Goal: Task Accomplishment & Management: Complete application form

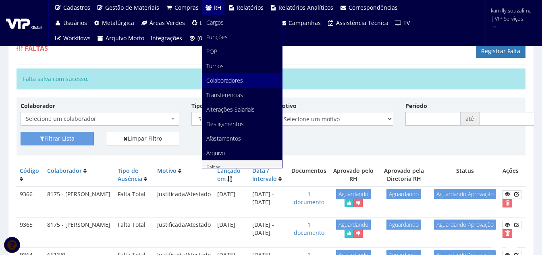
click at [232, 78] on span "Colaboradores" at bounding box center [224, 81] width 37 height 8
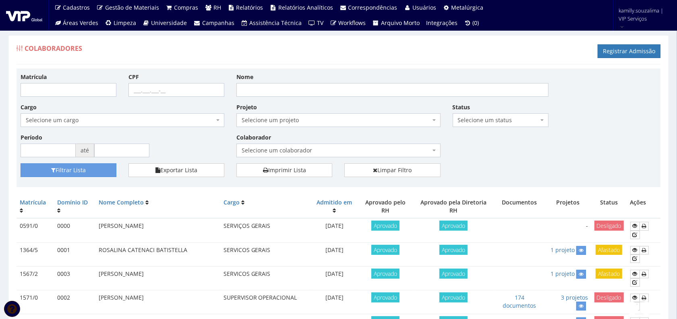
drag, startPoint x: 516, startPoint y: 0, endPoint x: 246, endPoint y: 68, distance: 277.9
click at [453, 152] on div "Matrícula CPF Nome Cargo Selecione um cargo G0610 D0029 - 4110-05 - AGENTE DE A…" at bounding box center [338, 117] width 648 height 91
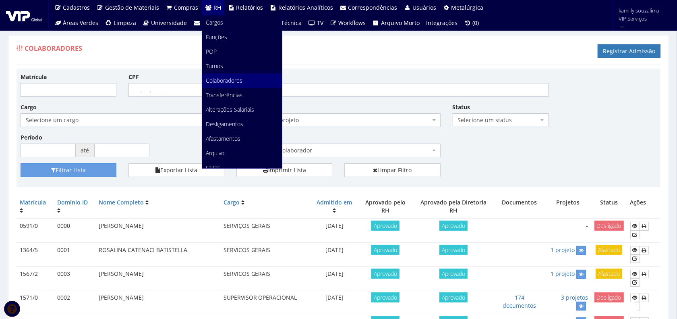
click at [222, 80] on span "Colaboradores" at bounding box center [224, 81] width 37 height 8
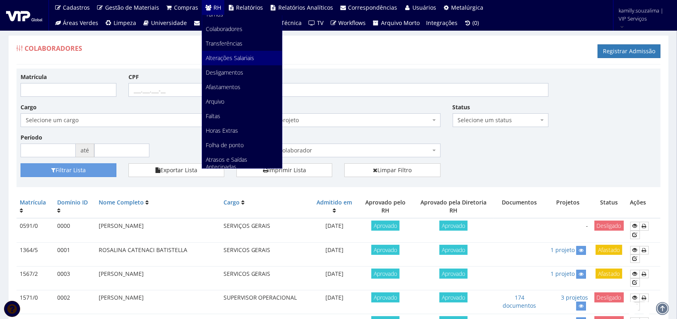
scroll to position [101, 0]
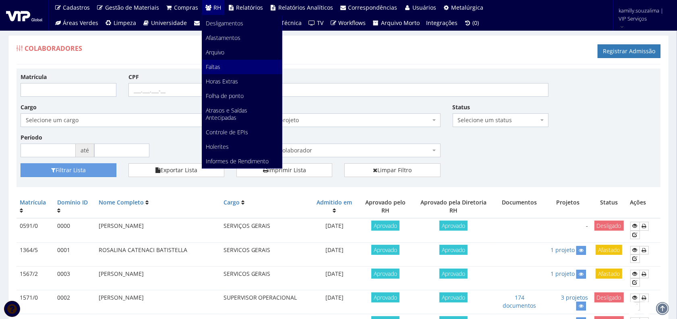
click at [237, 66] on link "Faltas" at bounding box center [242, 67] width 80 height 14
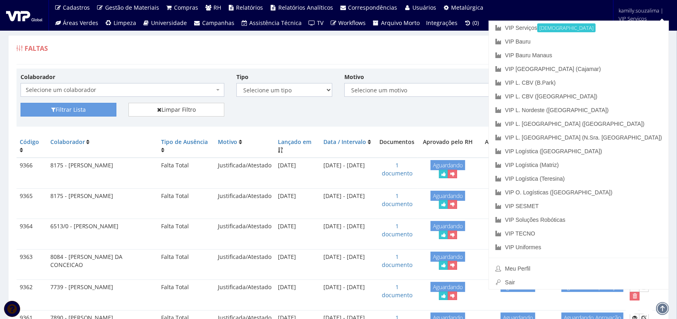
drag, startPoint x: 527, startPoint y: 49, endPoint x: 577, endPoint y: 56, distance: 50.5
click at [527, 50] on div "Faltas Registrar Falta" at bounding box center [339, 52] width 644 height 24
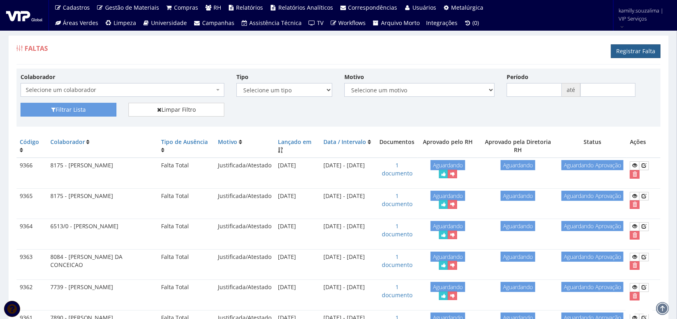
click at [631, 46] on link "Registrar Falta" at bounding box center [636, 51] width 50 height 14
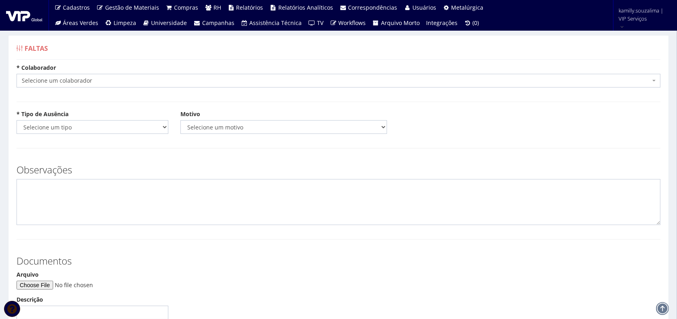
click at [93, 76] on span "Selecione um colaborador" at bounding box center [339, 81] width 644 height 14
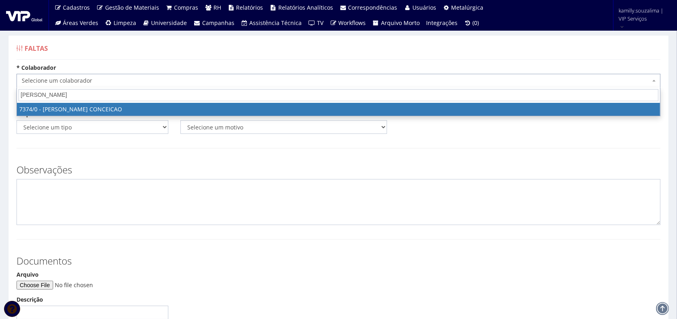
type input "bruno hen"
select select "1054"
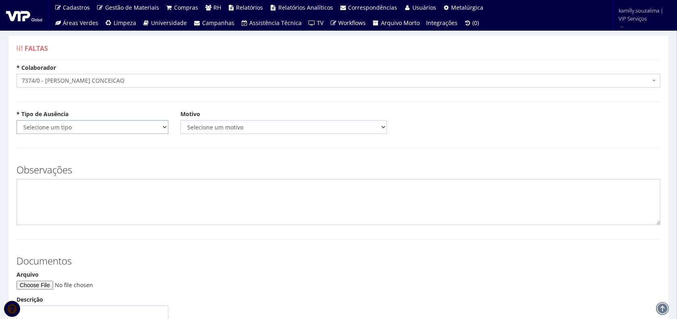
click at [86, 128] on select "Selecione um tipo Falta Total Falta Parcial Afastamento Férias" at bounding box center [93, 127] width 152 height 14
select select "total"
click at [17, 120] on select "Selecione um tipo Falta Total Falta Parcial Afastamento Férias" at bounding box center [93, 127] width 152 height 14
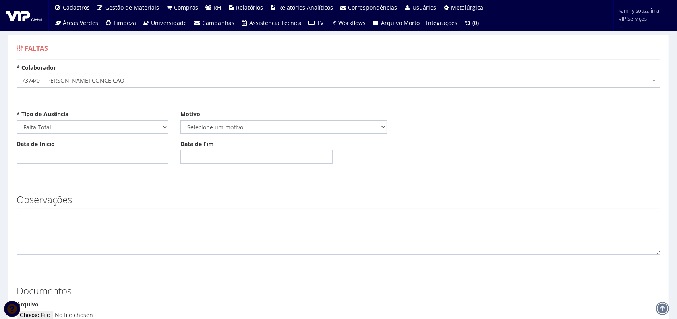
click at [224, 135] on div "* Tipo de Ausência Selecione um tipo Falta Total Falta Parcial Afastamento Féri…" at bounding box center [338, 125] width 656 height 30
click at [224, 126] on select "Selecione um motivo Acidente Atestado Atraso Declaração Determinação Judicial D…" at bounding box center [283, 127] width 207 height 14
select select "atestado"
click at [180, 120] on select "Selecione um motivo Acidente Atestado Atraso Declaração Determinação Judicial D…" at bounding box center [283, 127] width 207 height 14
click at [103, 158] on input "Data de Início" at bounding box center [93, 157] width 152 height 14
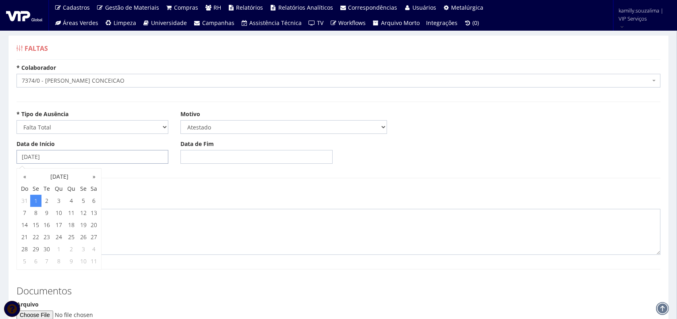
type input "[DATE]"
click at [236, 164] on div "Data de Início 01/09/2025 Data de Fim" at bounding box center [338, 155] width 656 height 30
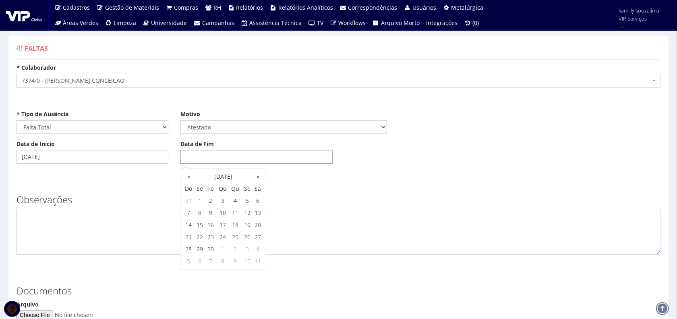
click at [236, 157] on input "Data de Fim" at bounding box center [256, 157] width 152 height 14
click at [203, 199] on td "1" at bounding box center [199, 201] width 11 height 12
type input "[DATE]"
click at [111, 215] on textarea at bounding box center [339, 232] width 644 height 46
type textarea "c"
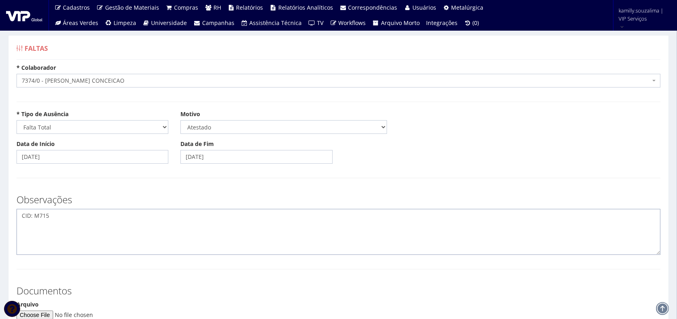
scroll to position [101, 0]
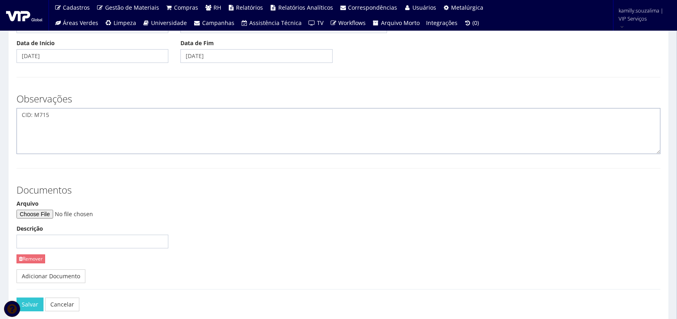
type textarea "CID: M715"
click at [31, 214] on input "Arquivo" at bounding box center [72, 213] width 110 height 9
type input "C:\fakepath\WhatsApp Image 2025-09-01 at 14.01.12 (1).jpeg"
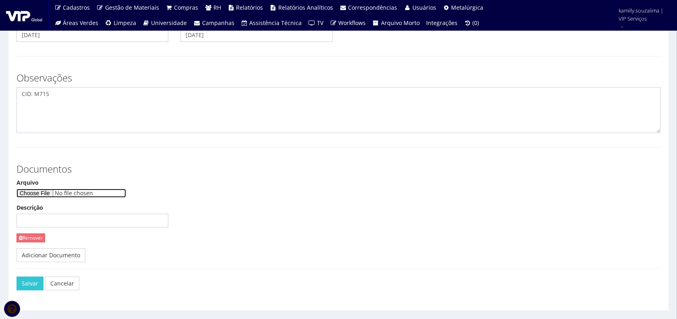
scroll to position [141, 0]
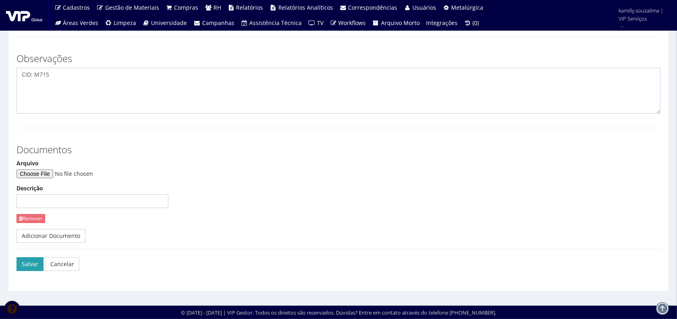
click at [35, 266] on button "Salvar" at bounding box center [30, 264] width 27 height 14
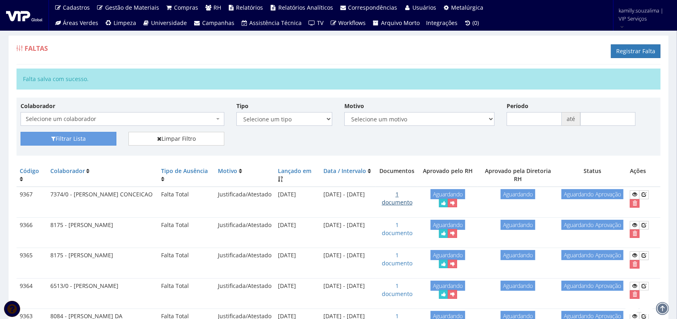
click at [402, 201] on link "1 documento" at bounding box center [397, 198] width 31 height 16
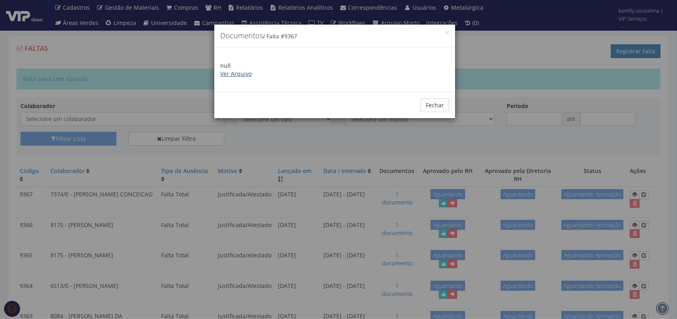
click at [234, 75] on link "Ver Arquivo" at bounding box center [235, 74] width 31 height 8
click at [434, 105] on button "Fechar" at bounding box center [434, 105] width 29 height 14
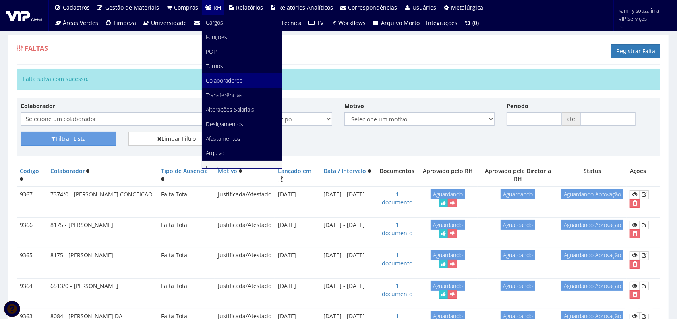
click at [211, 83] on span "Colaboradores" at bounding box center [224, 81] width 37 height 8
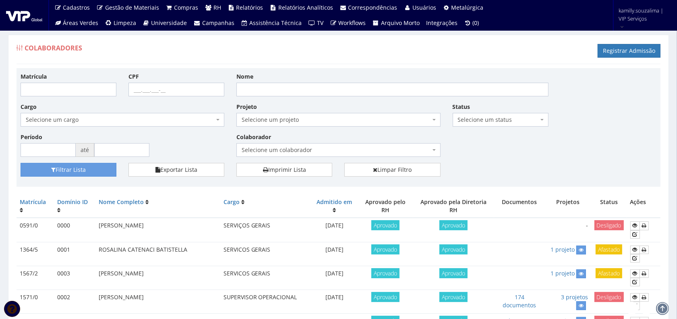
scroll to position [151, 0]
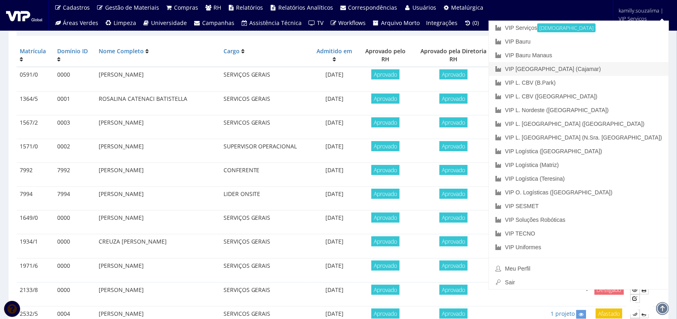
click at [626, 69] on link "VIP [GEOGRAPHIC_DATA] (Cajamar)" at bounding box center [579, 69] width 180 height 14
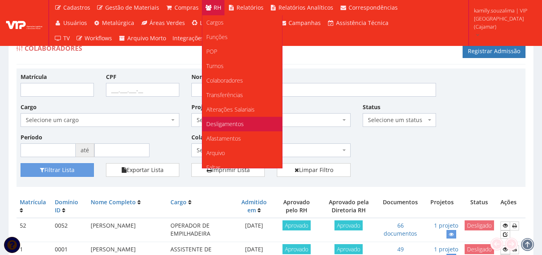
scroll to position [40, 0]
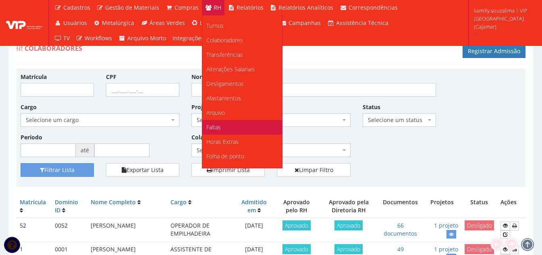
click at [227, 127] on link "Faltas" at bounding box center [242, 127] width 80 height 14
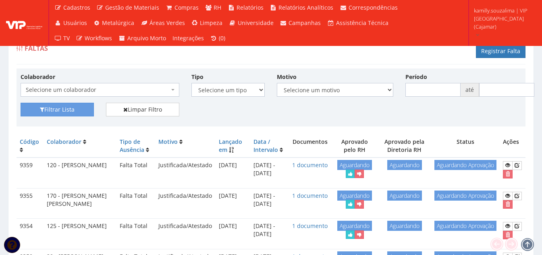
click at [367, 60] on div "Faltas Registrar Falta" at bounding box center [271, 52] width 509 height 24
click at [485, 54] on link "Registrar Falta" at bounding box center [501, 51] width 50 height 14
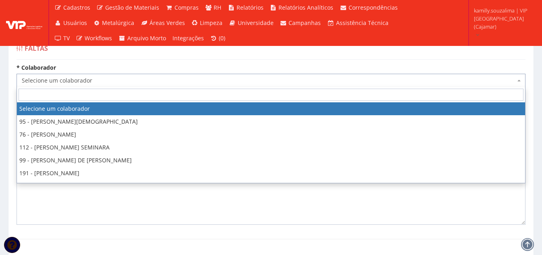
click at [154, 83] on span "Selecione um colaborador" at bounding box center [268, 81] width 493 height 8
type input "[PERSON_NAME]"
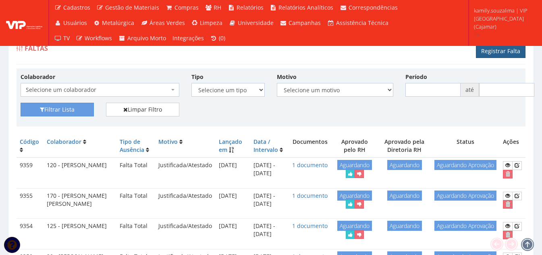
click at [499, 54] on link "Registrar Falta" at bounding box center [501, 51] width 50 height 14
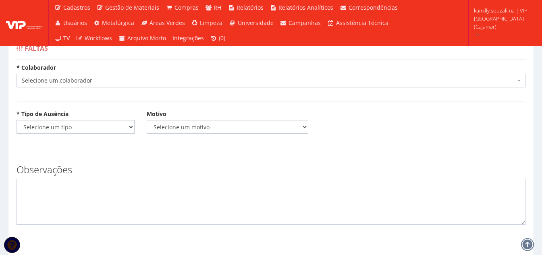
click at [212, 79] on span "Selecione um colaborador" at bounding box center [268, 81] width 493 height 8
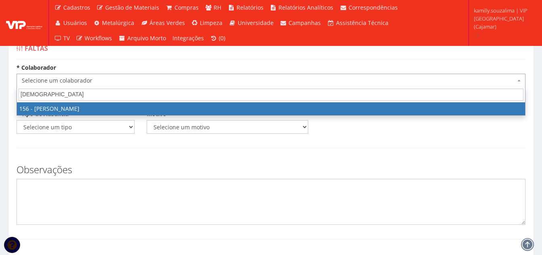
type input "lucas batista"
select select "3965"
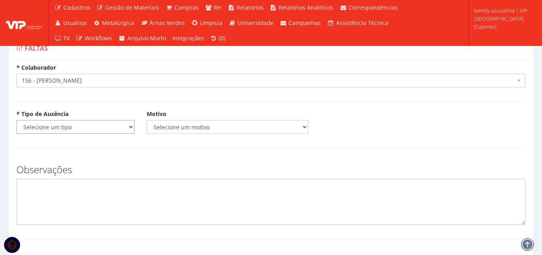
click at [85, 128] on select "Selecione um tipo Falta Total Falta Parcial Afastamento Férias" at bounding box center [76, 127] width 118 height 14
select select "total"
click at [17, 120] on select "Selecione um tipo Falta Total Falta Parcial Afastamento Férias" at bounding box center [76, 127] width 118 height 14
click at [205, 126] on select "Selecione um motivo Acidente Atestado Atraso Declaração Determinação Judicial D…" at bounding box center [228, 127] width 162 height 14
select select "atestado"
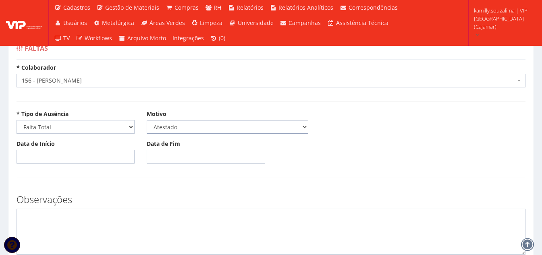
click at [147, 120] on select "Selecione um motivo Acidente Atestado Atraso Declaração Determinação Judicial D…" at bounding box center [228, 127] width 162 height 14
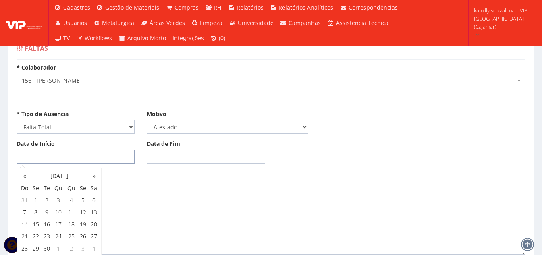
click at [80, 160] on input "Data de Início" at bounding box center [76, 157] width 118 height 14
type input "30/08/2025"
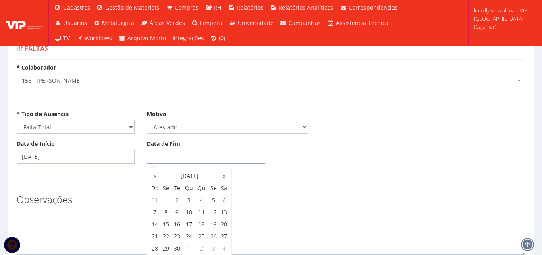
click at [188, 155] on input "Data de Fim" at bounding box center [206, 157] width 118 height 14
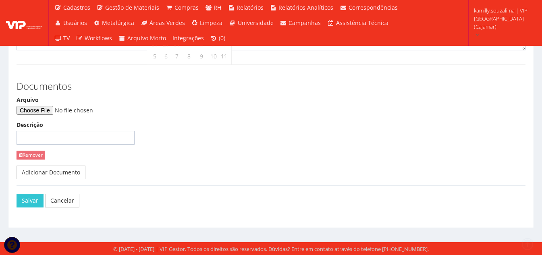
scroll to position [205, 0]
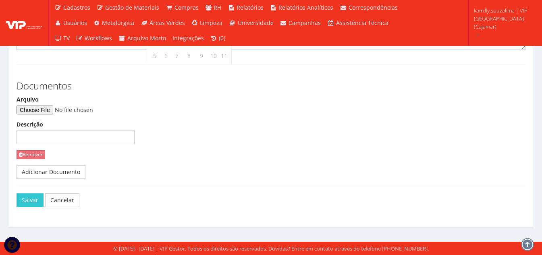
click at [75, 207] on div "Salvar Cancelar" at bounding box center [271, 200] width 509 height 30
click at [74, 203] on link "Cancelar" at bounding box center [62, 200] width 34 height 14
